Goal: Information Seeking & Learning: Learn about a topic

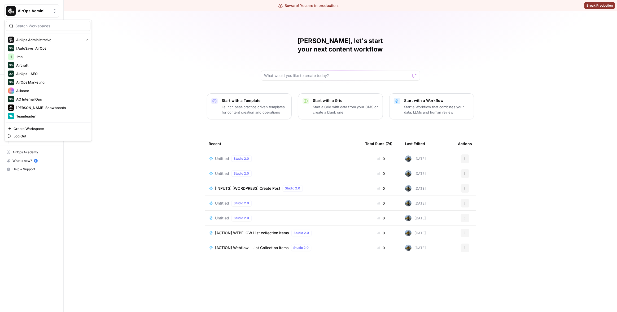
click at [38, 10] on span "AirOps Administrative" at bounding box center [34, 10] width 32 height 5
click at [50, 70] on div "AirOps - AEO" at bounding box center [48, 73] width 81 height 6
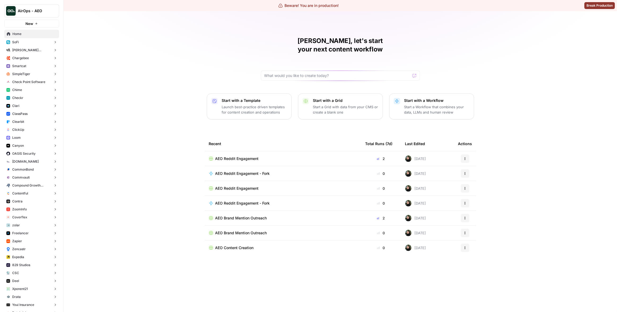
click at [28, 128] on button "ClickUp" at bounding box center [31, 130] width 55 height 8
click at [28, 137] on span "Insights" at bounding box center [36, 137] width 39 height 5
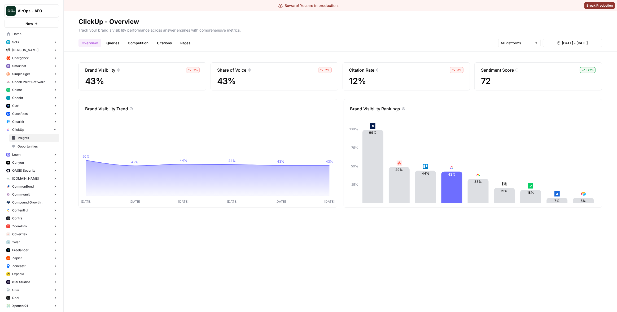
click at [115, 43] on link "Queries" at bounding box center [112, 43] width 19 height 8
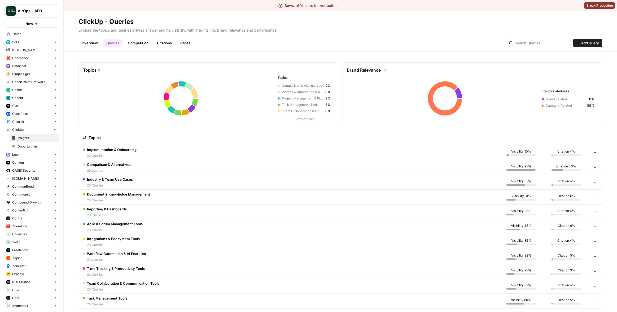
click at [181, 153] on td "Implementation & Onboarding 20 Queries" at bounding box center [288, 152] width 420 height 15
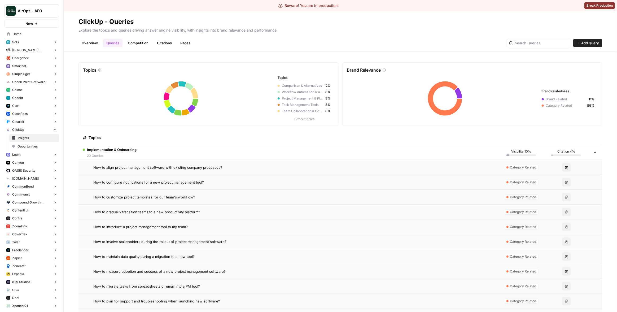
click at [184, 165] on span "How to align project management software with existing company processes?" at bounding box center [157, 167] width 129 height 5
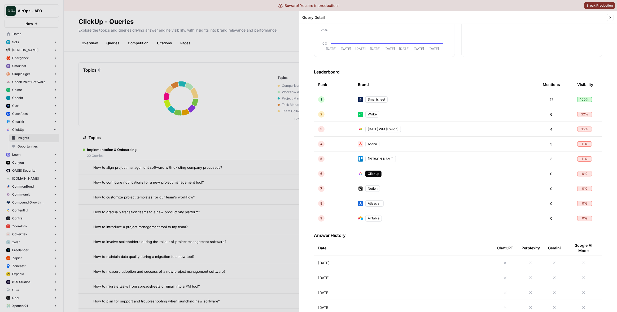
scroll to position [204, 0]
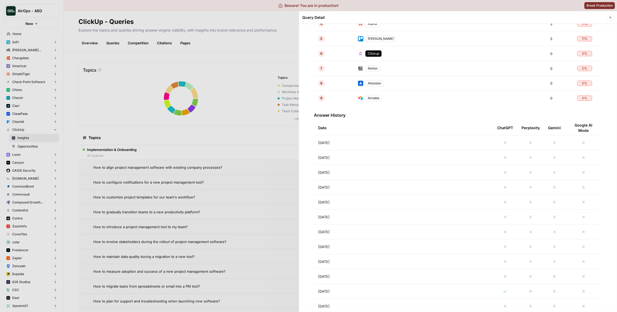
click at [380, 145] on td "[DATE]" at bounding box center [403, 142] width 179 height 15
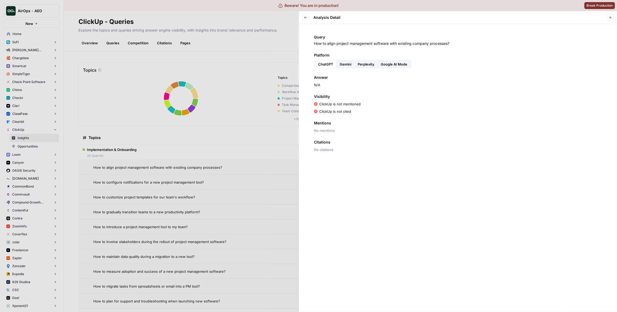
click at [349, 66] on span "Gemini" at bounding box center [346, 63] width 12 height 5
click at [363, 65] on span "Perplexity" at bounding box center [366, 63] width 17 height 5
click at [399, 65] on span "Google AI Mode" at bounding box center [394, 63] width 27 height 5
click at [308, 19] on button "Back" at bounding box center [305, 17] width 7 height 7
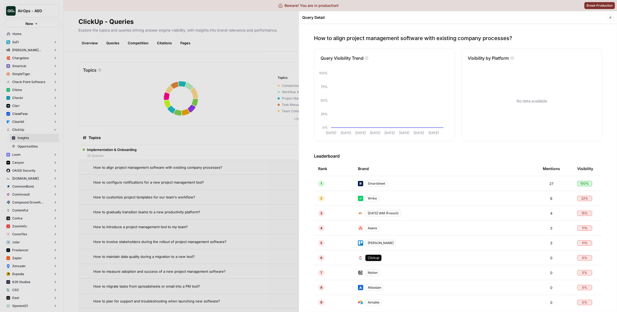
scroll to position [9, 0]
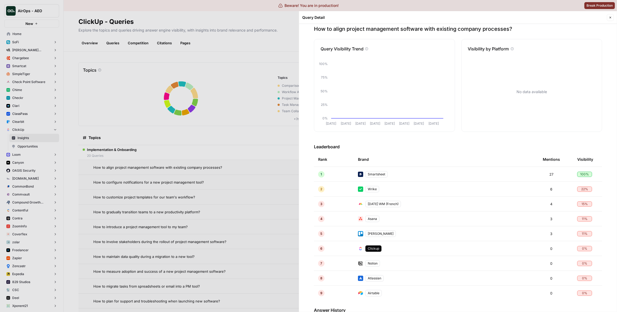
click at [413, 174] on td "Smartsheet" at bounding box center [446, 174] width 185 height 15
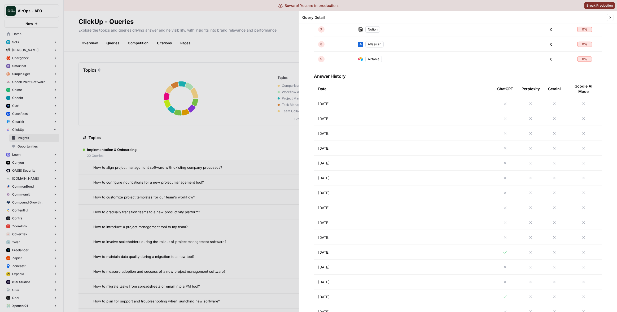
scroll to position [439, 0]
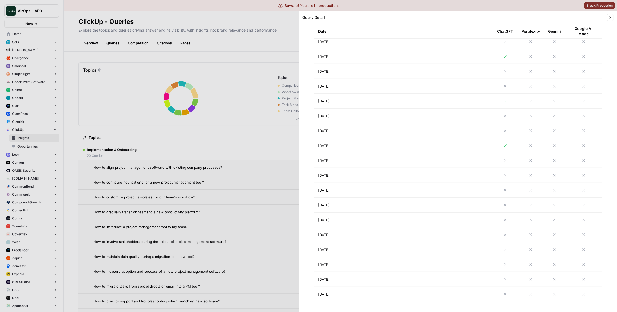
click at [410, 145] on td "[DATE]" at bounding box center [403, 145] width 179 height 15
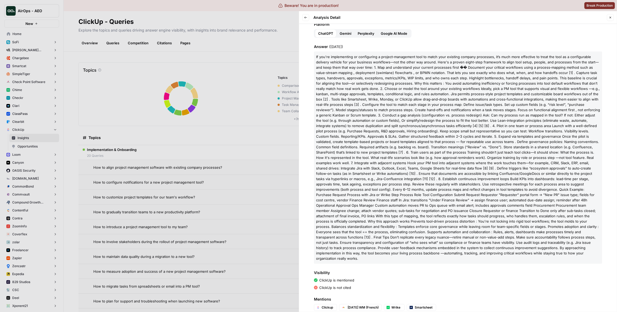
scroll to position [87, 0]
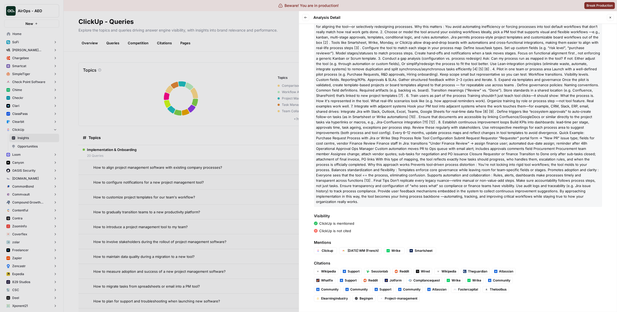
click at [307, 16] on icon "button" at bounding box center [305, 17] width 3 height 3
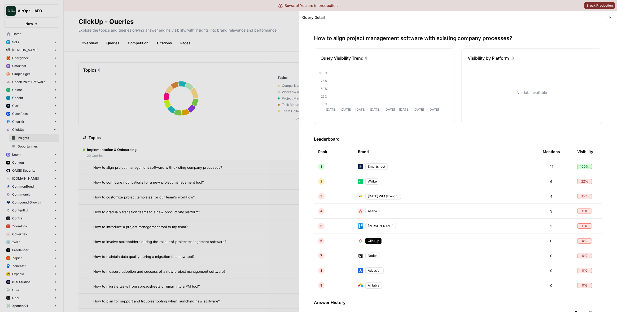
click at [241, 55] on div at bounding box center [308, 156] width 617 height 312
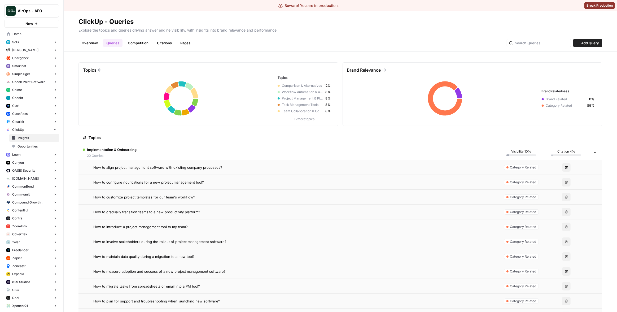
click at [226, 168] on div "How to align project management software with existing company processes?" at bounding box center [293, 167] width 401 height 5
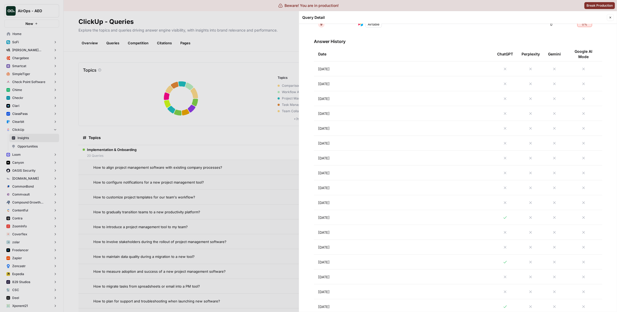
scroll to position [271, 0]
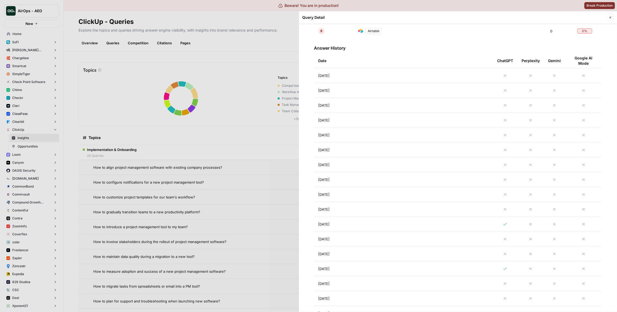
click at [380, 90] on td "[DATE]" at bounding box center [403, 90] width 179 height 15
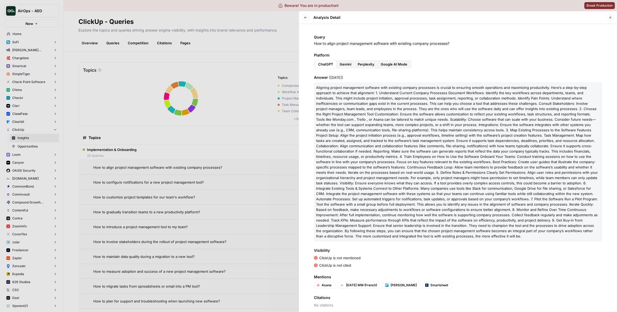
scroll to position [6, 0]
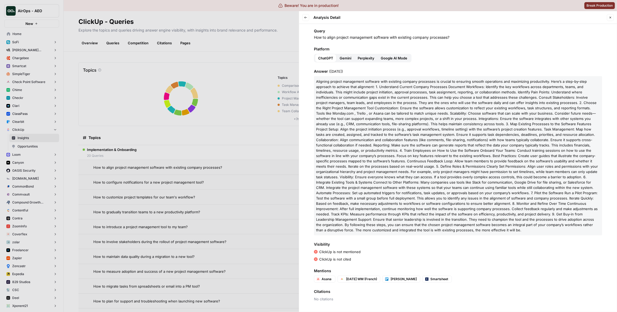
click at [462, 173] on span "g" at bounding box center [463, 171] width 2 height 4
click at [404, 141] on p "A l i g n i n g p r o j e c t m a n a g e m e n t s o f t w a r e w i t h e x i…" at bounding box center [458, 155] width 288 height 159
click at [486, 156] on span "w" at bounding box center [487, 155] width 3 height 4
click at [238, 86] on div at bounding box center [308, 156] width 617 height 312
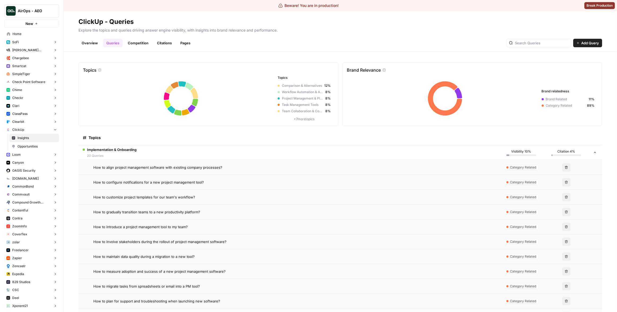
click at [274, 169] on div "How to align project management software with existing company processes?" at bounding box center [293, 167] width 401 height 5
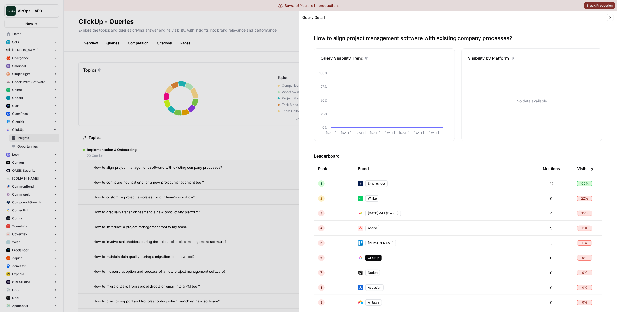
scroll to position [136, 0]
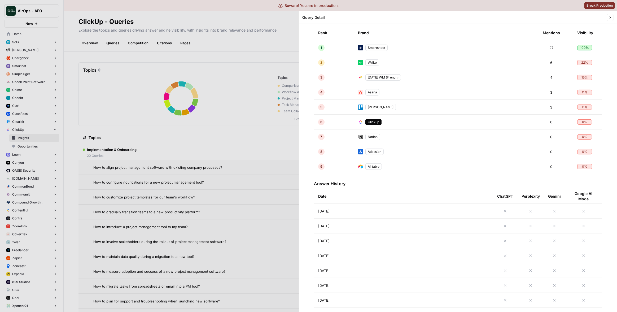
click at [355, 226] on td "[DATE]" at bounding box center [403, 225] width 179 height 15
